Goal: Connect with others: Establish contact or relationships with other users

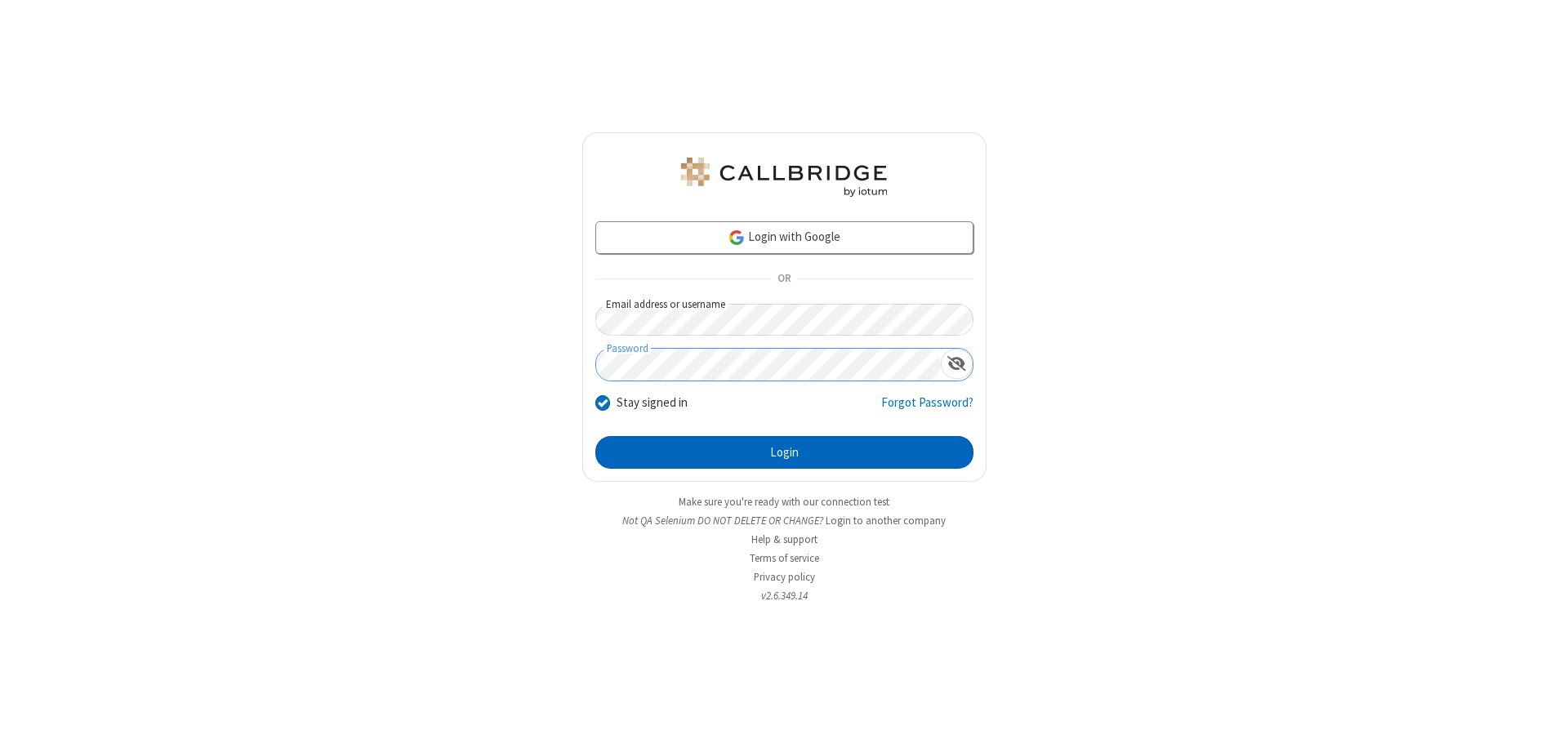
click at [784, 452] on button "Login" at bounding box center [784, 452] width 378 height 33
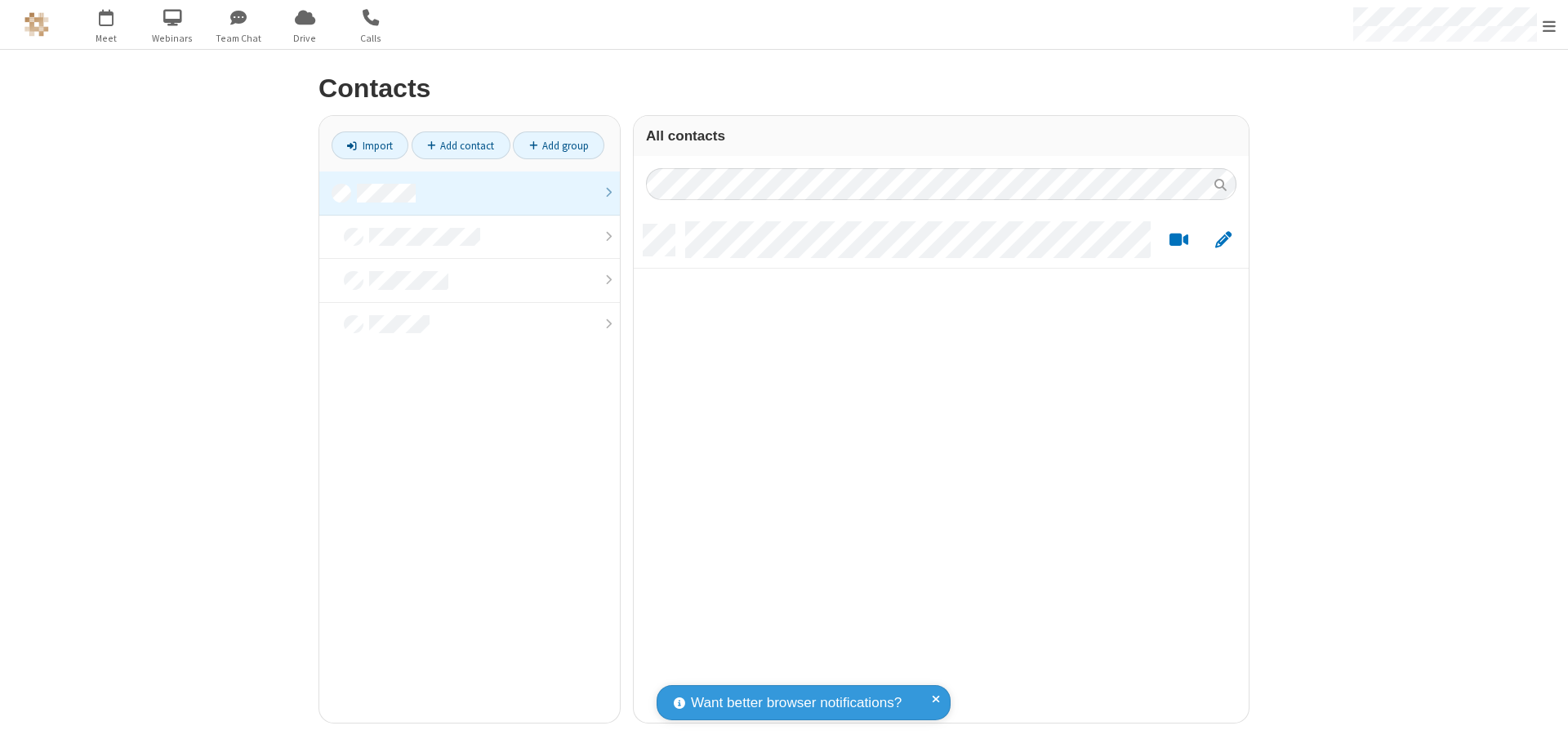
click at [461, 145] on link "Add contact" at bounding box center [461, 144] width 99 height 28
